Goal: Task Accomplishment & Management: Manage account settings

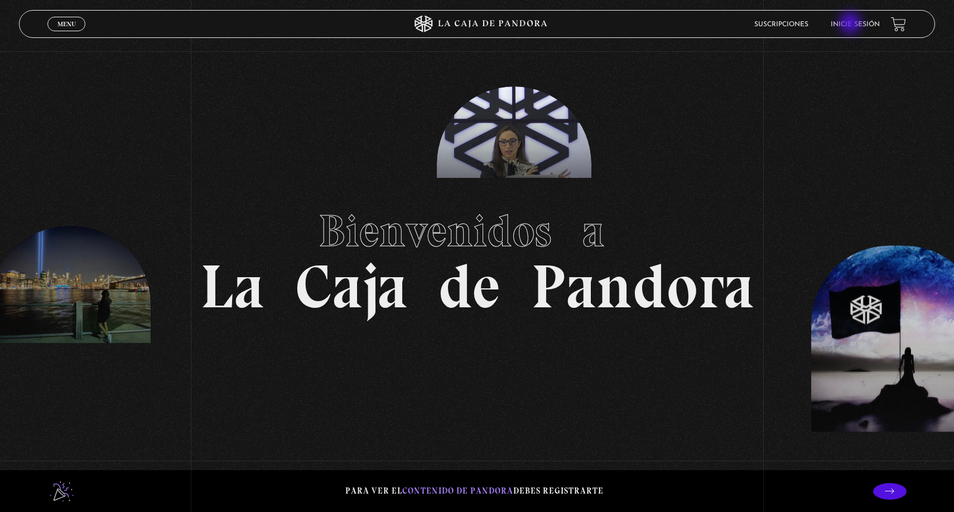
click at [852, 24] on link "Inicie sesión" at bounding box center [855, 24] width 49 height 7
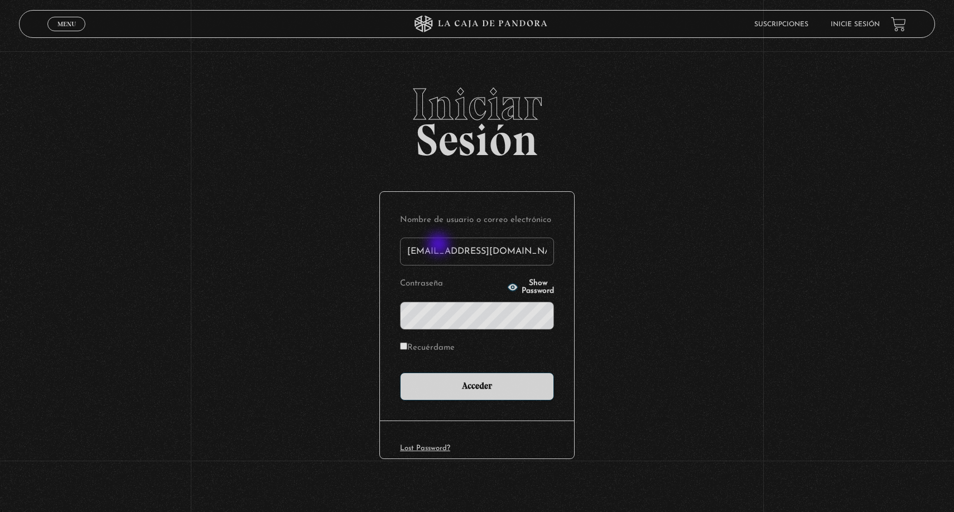
type input "[EMAIL_ADDRESS][DOMAIN_NAME]"
click at [477, 385] on input "Acceder" at bounding box center [477, 387] width 154 height 28
